Goal: Find contact information: Find contact information

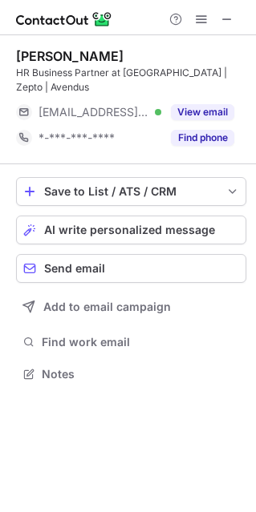
scroll to position [362, 256]
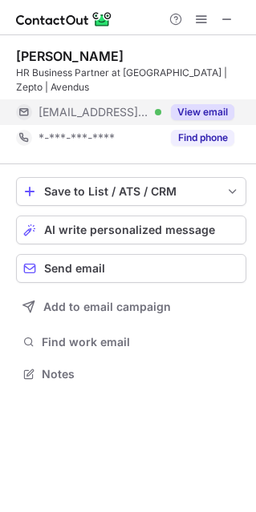
click at [209, 112] on button "View email" at bounding box center [202, 112] width 63 height 16
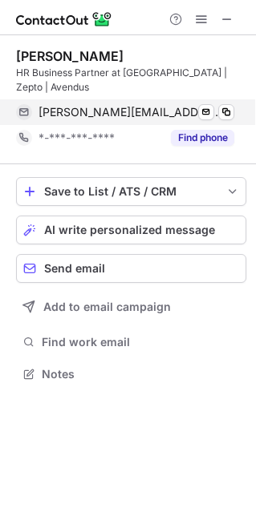
click at [234, 108] on div "[PERSON_NAME][EMAIL_ADDRESS][PERSON_NAME][DOMAIN_NAME] Verified Send email Copy" at bounding box center [125, 112] width 218 height 26
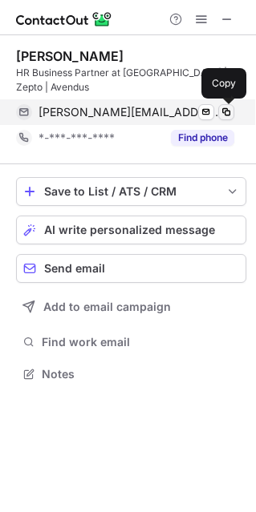
click at [230, 111] on span at bounding box center [226, 112] width 13 height 13
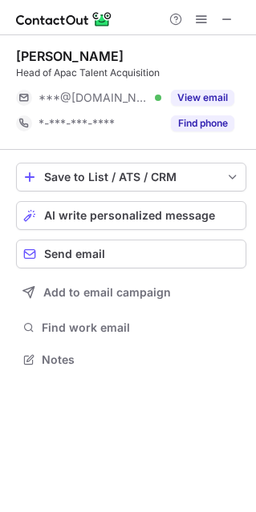
scroll to position [348, 256]
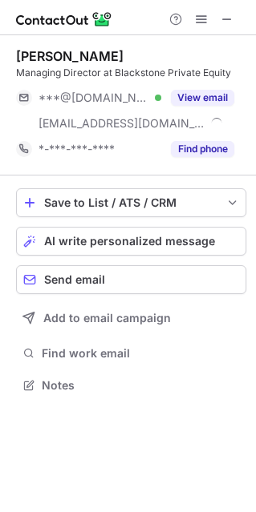
scroll to position [374, 256]
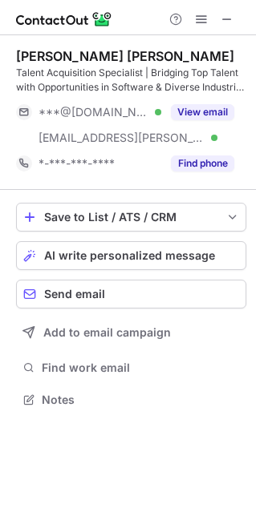
scroll to position [388, 256]
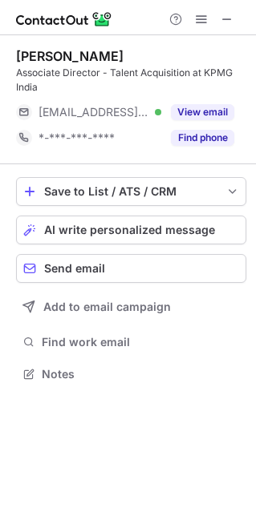
scroll to position [362, 256]
